Goal: Navigation & Orientation: Understand site structure

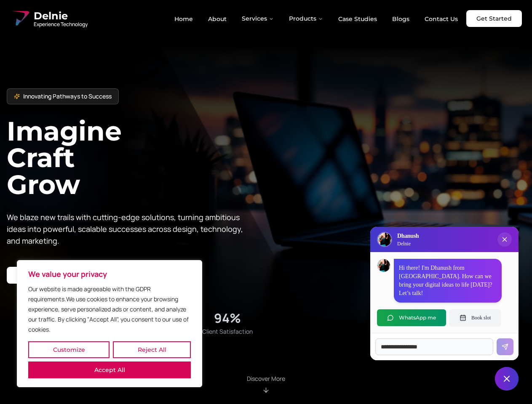
click at [69, 350] on button "Customize" at bounding box center [68, 349] width 81 height 17
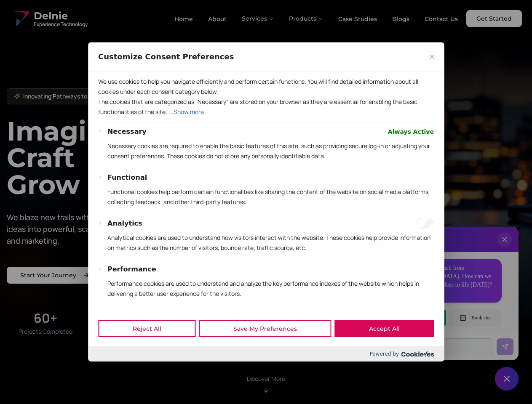
click at [152, 350] on div at bounding box center [266, 202] width 532 height 404
click at [109, 97] on p "We use cookies to help you navigate efficiently and perform certain functions. …" at bounding box center [266, 87] width 336 height 20
click at [266, 168] on div "Necessary Always Active Necessary cookies are required to enable the basic feat…" at bounding box center [270, 147] width 326 height 41
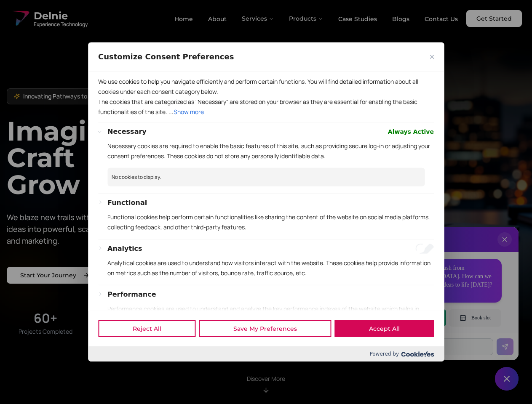
click at [258, 19] on div at bounding box center [266, 202] width 532 height 404
click at [306, 19] on div at bounding box center [266, 202] width 532 height 404
click at [504, 248] on div at bounding box center [266, 202] width 532 height 404
click at [411, 318] on div "Reject All Save My Preferences Accept All" at bounding box center [266, 329] width 356 height 36
click at [475, 318] on div at bounding box center [266, 202] width 532 height 404
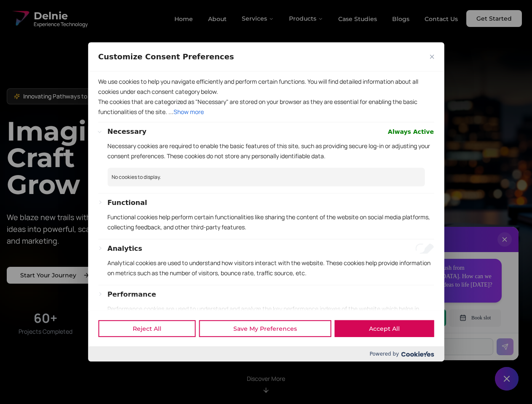
click at [506, 379] on div at bounding box center [266, 202] width 532 height 404
